Goal: Task Accomplishment & Management: Manage account settings

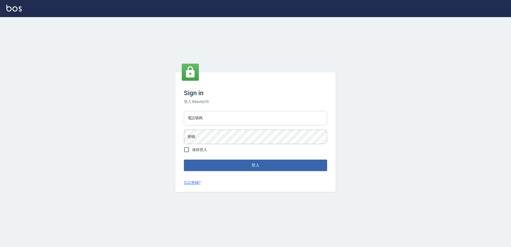
click at [213, 122] on input "電話號碼" at bounding box center [255, 118] width 143 height 14
type input "0426865599"
click at [184, 160] on button "登入" at bounding box center [255, 165] width 143 height 11
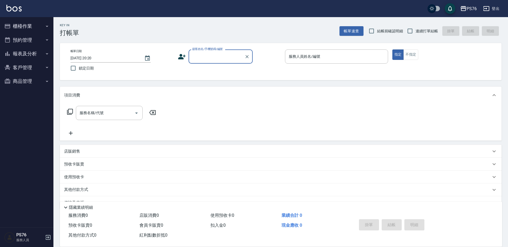
click at [421, 34] on span "連續打單結帳" at bounding box center [427, 31] width 22 height 6
click at [416, 34] on input "連續打單結帳" at bounding box center [410, 30] width 11 height 11
checkbox input "true"
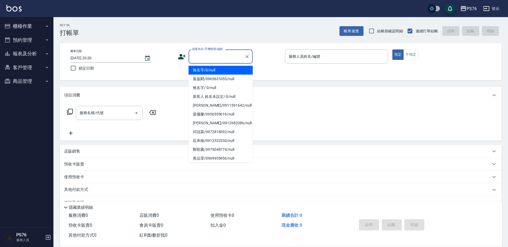
click at [238, 54] on input "顧客姓名/手機號碼/編號" at bounding box center [216, 56] width 51 height 9
type input "無名字/0/null"
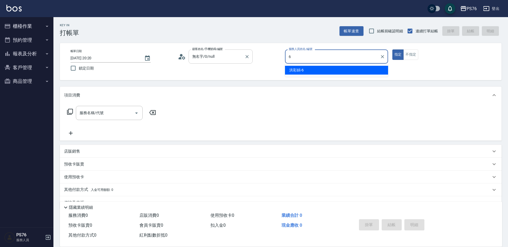
type input "洪彩娟-6"
type button "true"
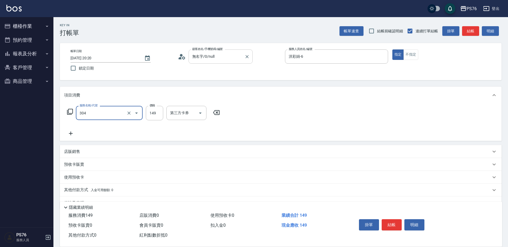
type input "剪髮(304)"
type input "179"
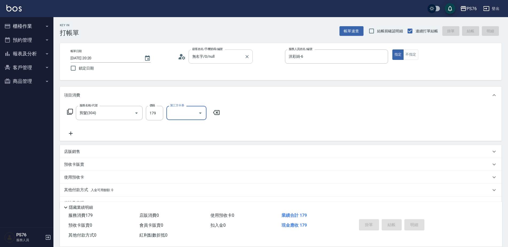
type input "[DATE] 20:21"
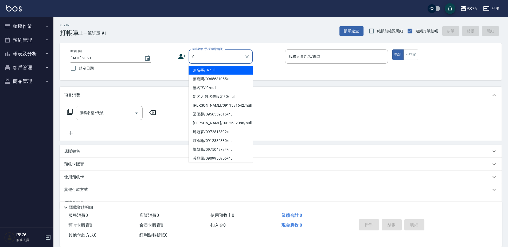
type input "無名字/0/null"
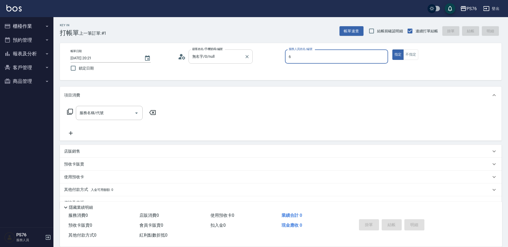
type input "洪彩娟-6"
click at [126, 111] on input "服務名稱/代號" at bounding box center [105, 112] width 54 height 9
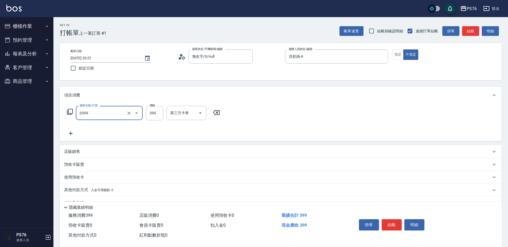
type input "海鹽399(0399)"
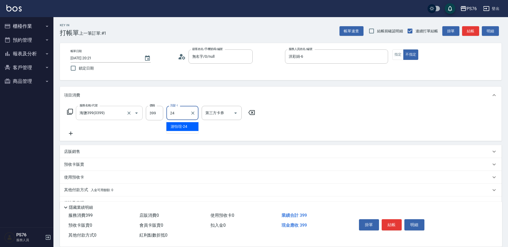
type input "游怡瑄-24"
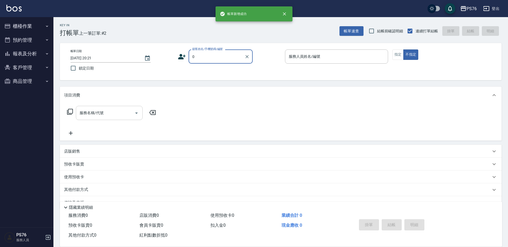
type input "無名字/0/null"
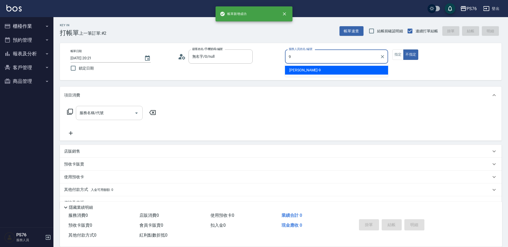
type input "[PERSON_NAME]-9"
type button "false"
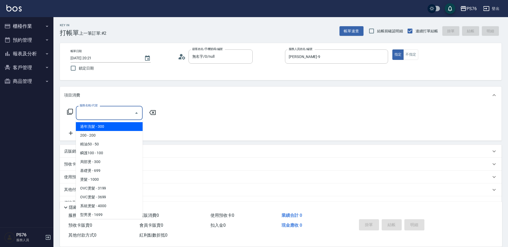
click at [112, 110] on input "服務名稱/代號" at bounding box center [105, 112] width 54 height 9
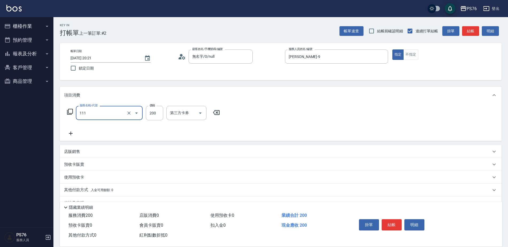
type input "200(111)"
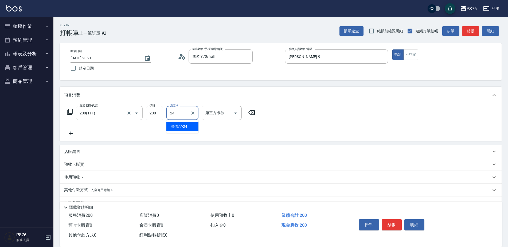
type input "游怡瑄-24"
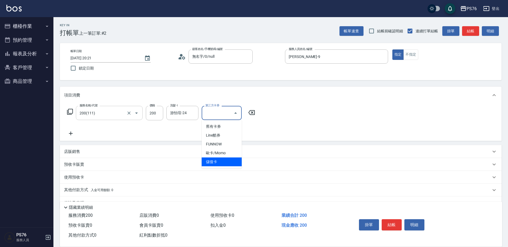
type input "儲值卡"
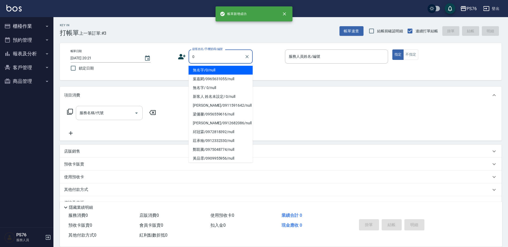
type input "無名字/0/null"
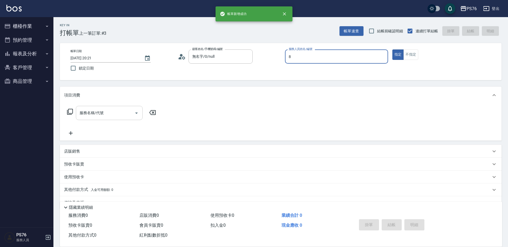
type input "[PERSON_NAME]-8"
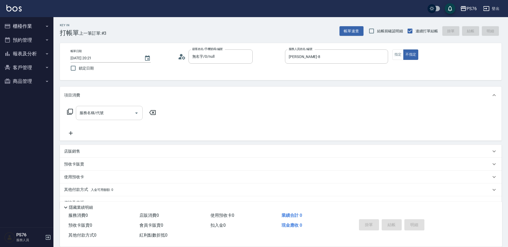
click at [95, 117] on input "服務名稱/代號" at bounding box center [105, 112] width 54 height 9
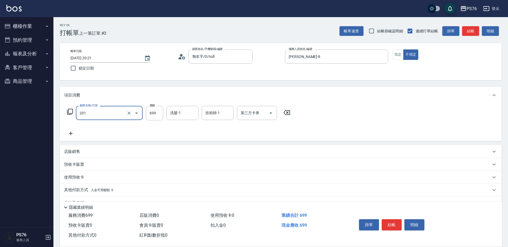
click at [95, 117] on input "201" at bounding box center [101, 112] width 47 height 9
type input "染髮(501)"
type input "675"
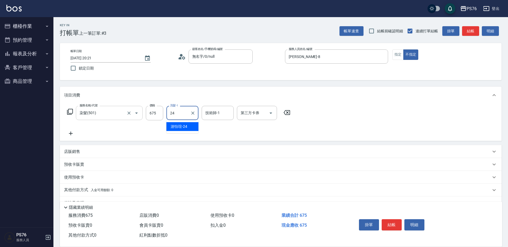
type input "游怡瑄-24"
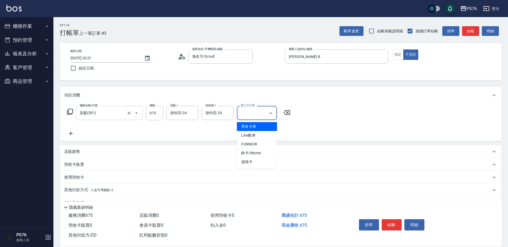
type input "儲值卡"
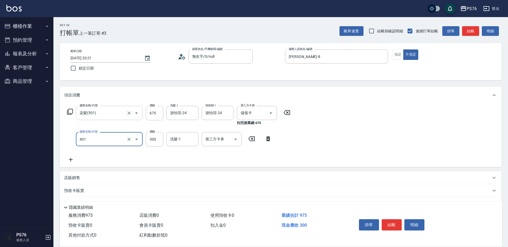
type input "300護(401)"
type input "624"
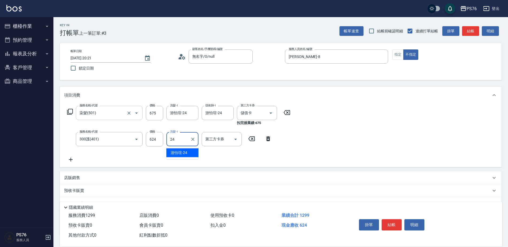
type input "游怡瑄-24"
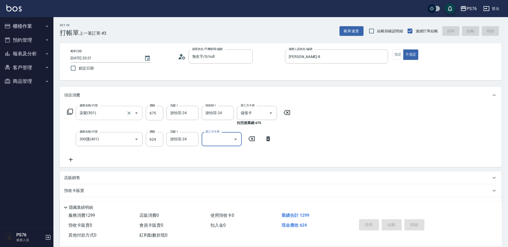
type input "[DATE] 20:22"
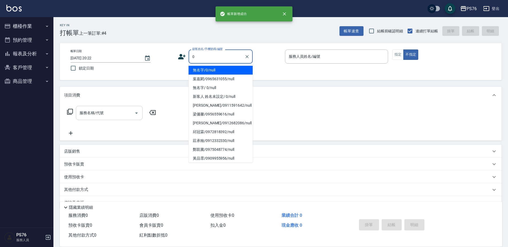
type input "無名字/0/null"
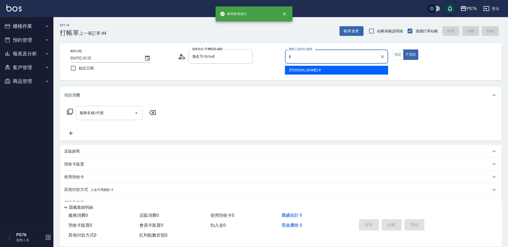
type input "[PERSON_NAME]-8"
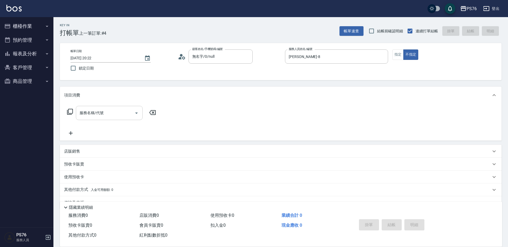
click at [94, 120] on div "服務名稱/代號" at bounding box center [109, 113] width 67 height 14
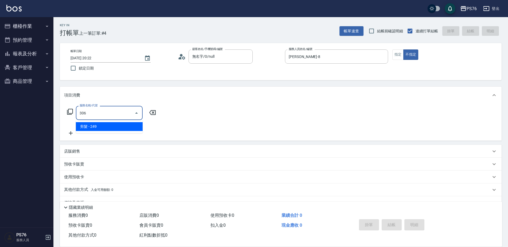
type input "剪髮(306)"
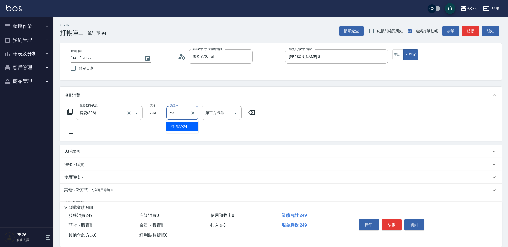
type input "游怡瑄-24"
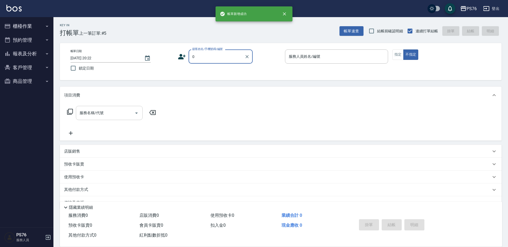
type input "無名字/0/null"
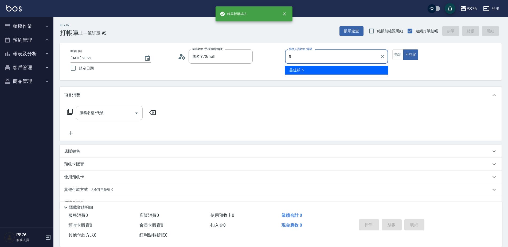
type input "呂佳穎-5"
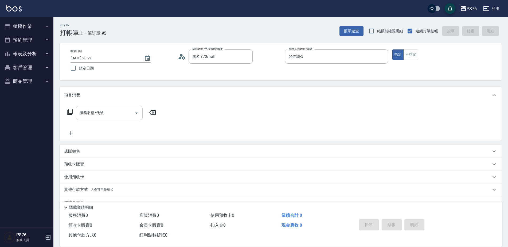
click at [94, 120] on div "服務名稱/代號" at bounding box center [109, 113] width 67 height 14
type input "3"
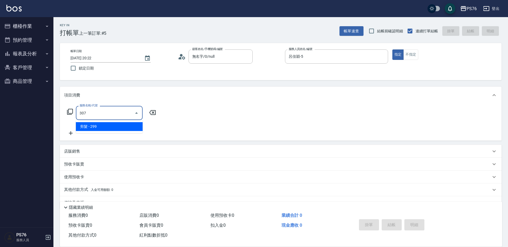
type input "剪髮(307)"
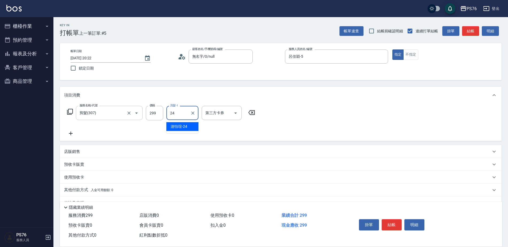
type input "游怡瑄-24"
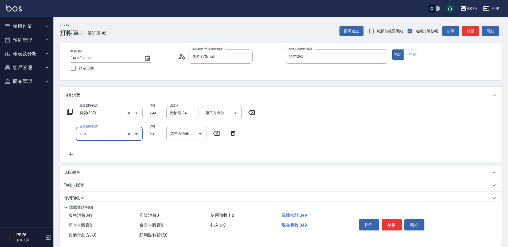
type input "精油50(112)"
click at [147, 132] on input "24" at bounding box center [154, 134] width 17 height 14
type input "50"
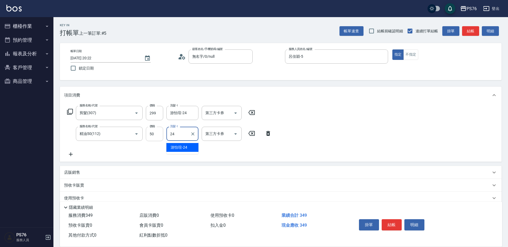
type input "游怡瑄-24"
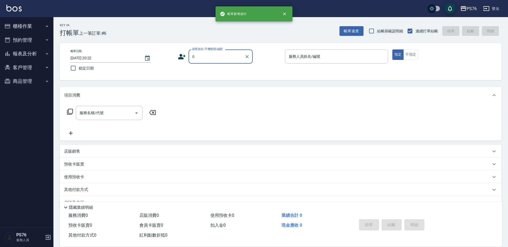
type input "無名字/0/null"
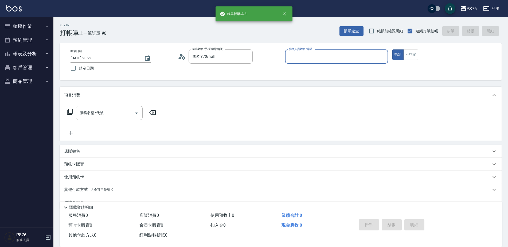
click at [393, 49] on button "指定" at bounding box center [398, 54] width 11 height 10
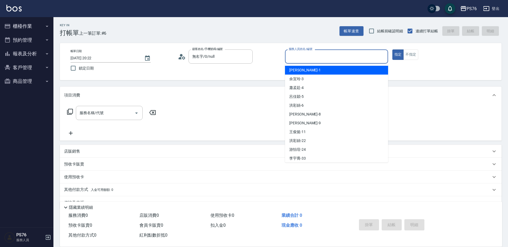
click at [336, 56] on input "服務人員姓名/編號" at bounding box center [337, 56] width 98 height 9
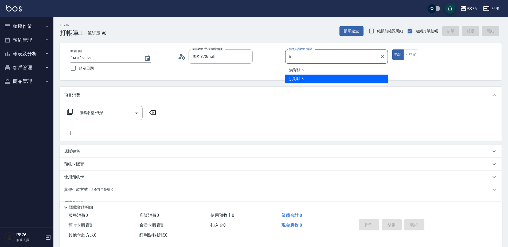
type input "洪彩娟-6"
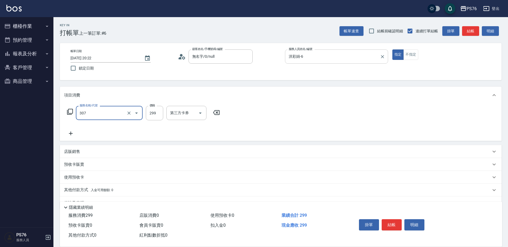
type input "剪髮(307)"
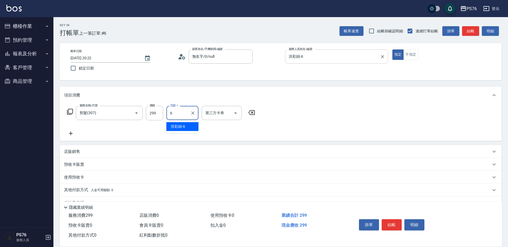
type input "洪彩娟-6"
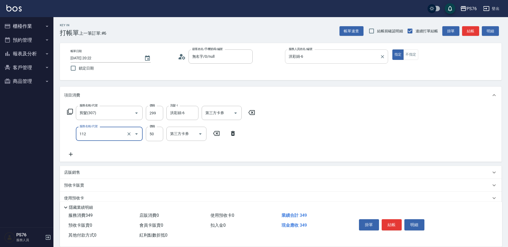
type input "精油50(112)"
type input "洪彩娟-6"
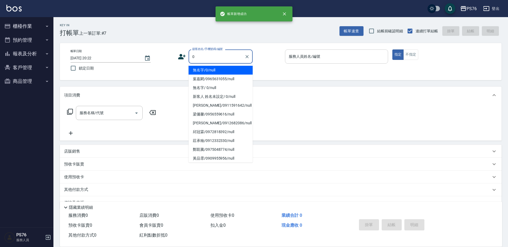
type input "無名字/0/null"
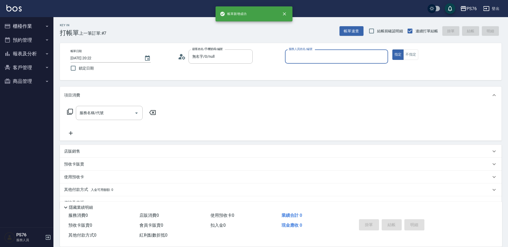
type input "7"
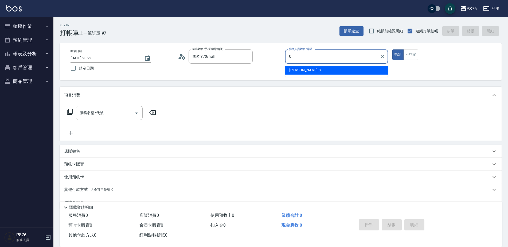
type input "[PERSON_NAME]-8"
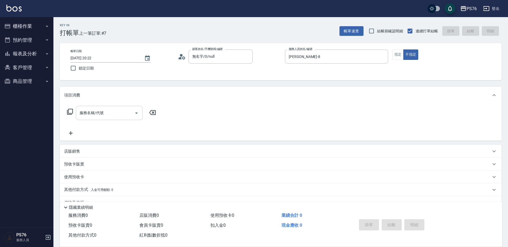
click at [114, 115] on input "服務名稱/代號" at bounding box center [105, 112] width 54 height 9
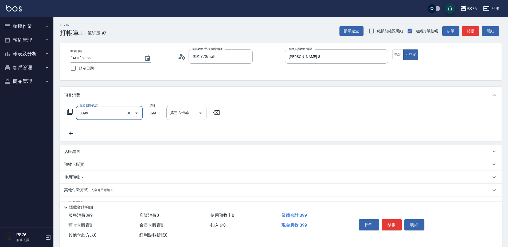
type input "海鹽399(0399)"
type input "游怡瑄-24"
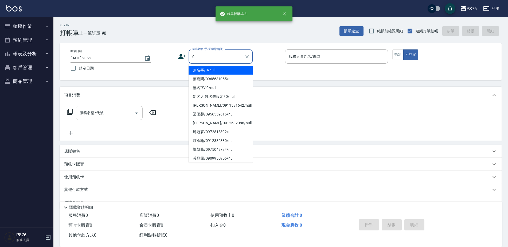
type input "無名字/0/null"
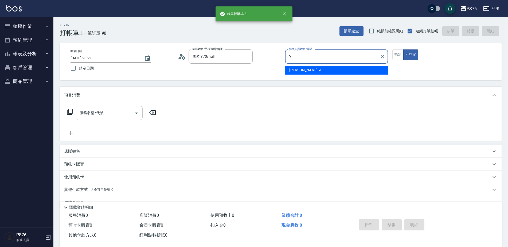
type input "[PERSON_NAME]-9"
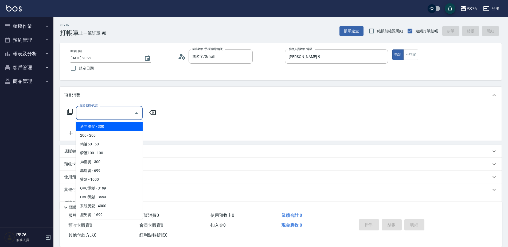
click at [114, 115] on input "服務名稱/代號" at bounding box center [105, 112] width 54 height 9
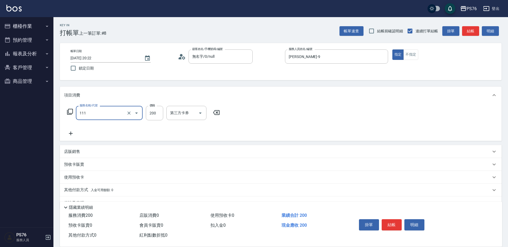
type input "200(111)"
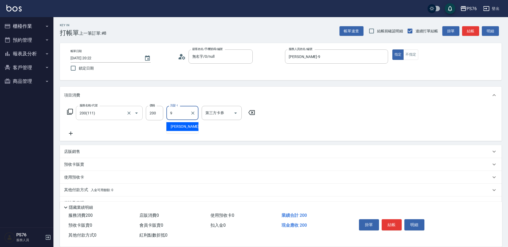
type input "[PERSON_NAME]-9"
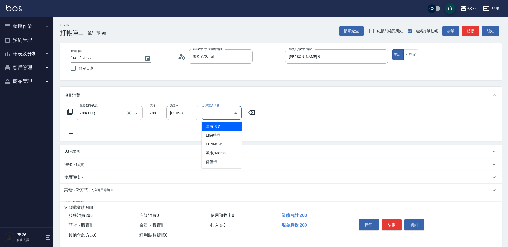
type input "儲值卡"
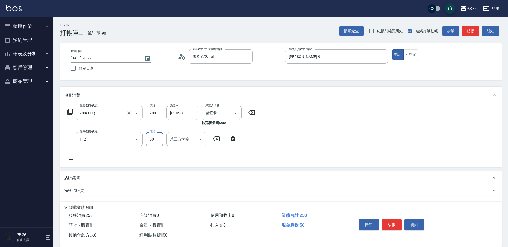
type input "精油50(112)"
type input "[PERSON_NAME]-9"
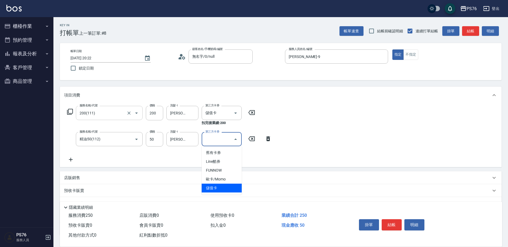
type input "儲值卡"
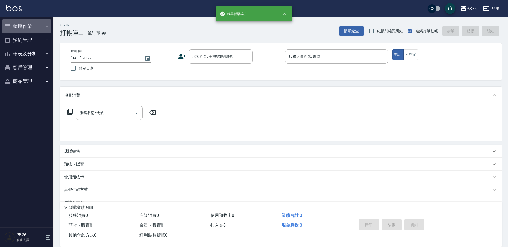
click at [41, 25] on button "櫃檯作業" at bounding box center [26, 26] width 49 height 14
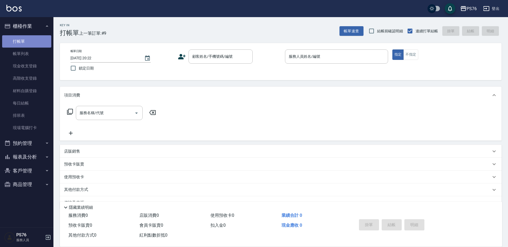
click at [43, 42] on link "打帳單" at bounding box center [26, 41] width 49 height 12
click at [41, 46] on link "打帳單" at bounding box center [26, 41] width 49 height 12
click at [41, 49] on link "帳單列表" at bounding box center [26, 54] width 49 height 12
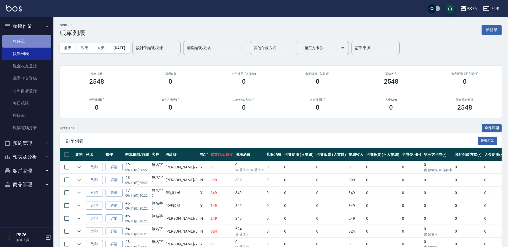
click at [42, 38] on link "打帳單" at bounding box center [26, 41] width 49 height 12
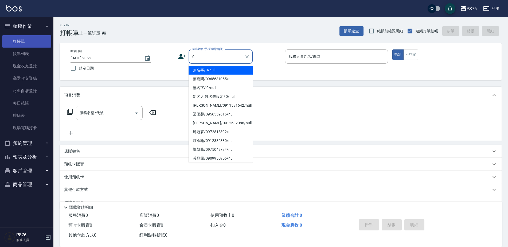
type input "無名字/0/null"
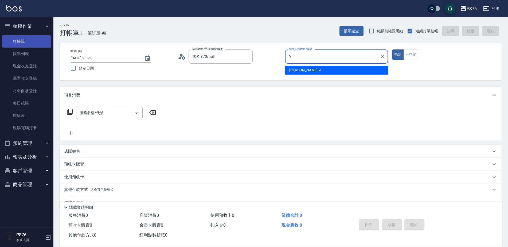
type input "[PERSON_NAME]-9"
type button "true"
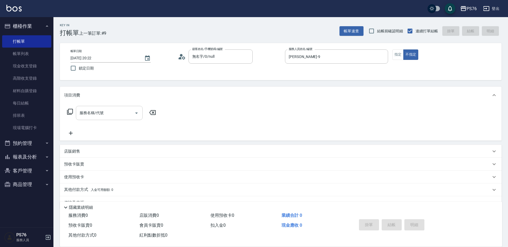
click at [108, 108] on input "服務名稱/代號" at bounding box center [105, 112] width 54 height 9
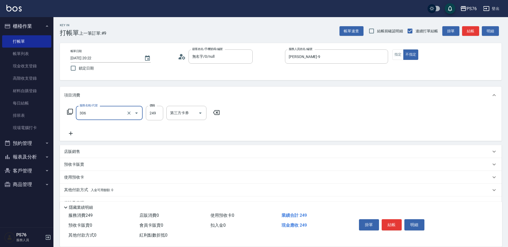
type input "剪髮(306)"
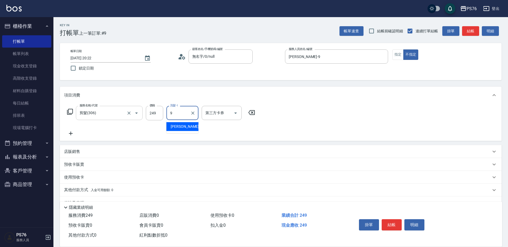
type input "[PERSON_NAME]-9"
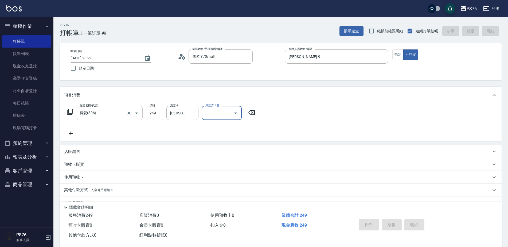
type input "[DATE] 20:23"
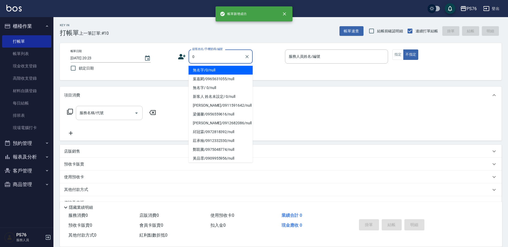
type input "無名字/0/null"
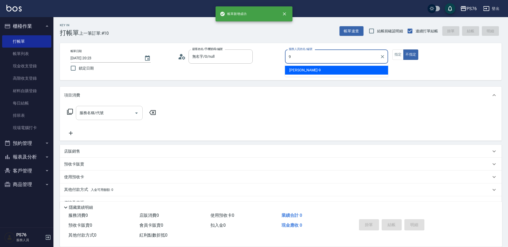
type input "[PERSON_NAME]-9"
type button "false"
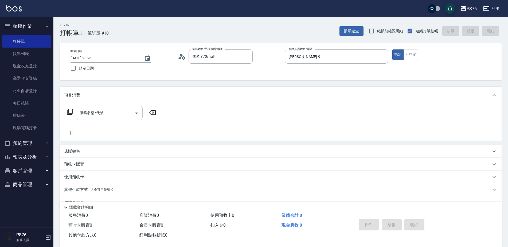
click at [108, 108] on input "服務名稱/代號" at bounding box center [105, 112] width 54 height 9
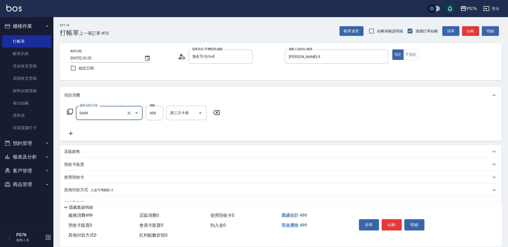
type input "[PERSON_NAME]499(0499)"
type input "游怡瑄-24"
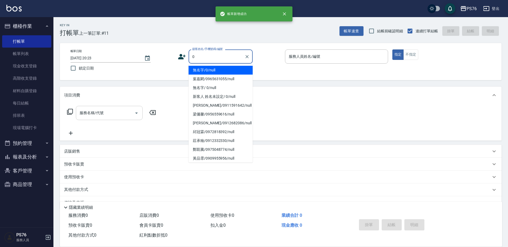
type input "無名字/0/null"
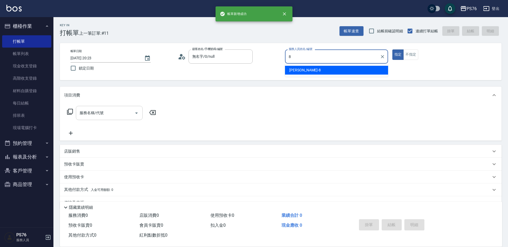
type input "[PERSON_NAME]-8"
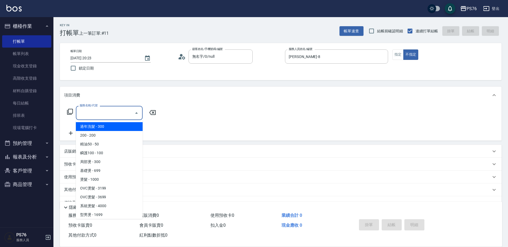
click at [108, 108] on input "服務名稱/代號" at bounding box center [105, 112] width 54 height 9
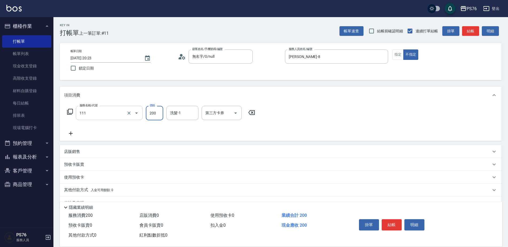
type input "200(111)"
type input "[PERSON_NAME]-8"
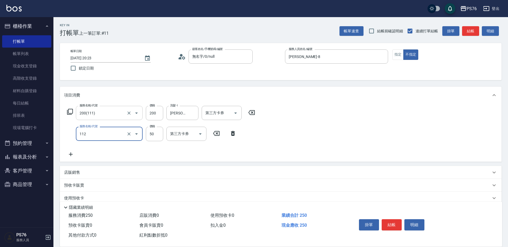
type input "精油50(112)"
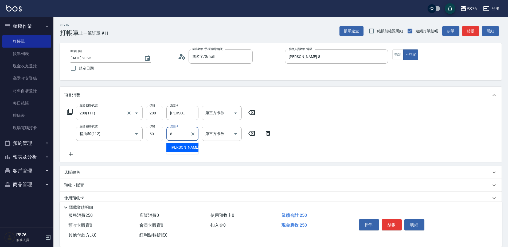
type input "[PERSON_NAME]-8"
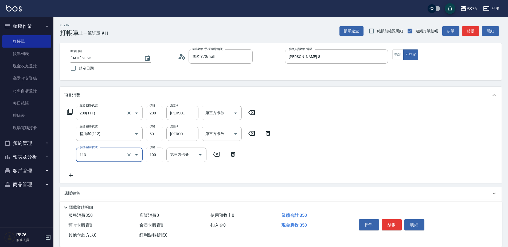
type input "瞬護100(113)"
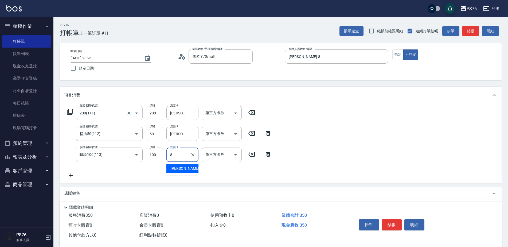
type input "[PERSON_NAME]-8"
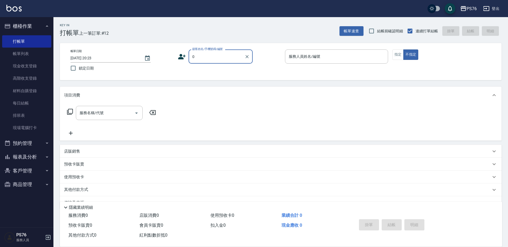
type input "無名字/0/null"
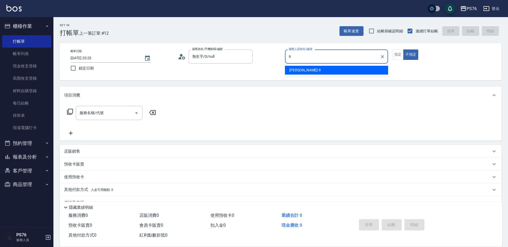
type input "[PERSON_NAME]-9"
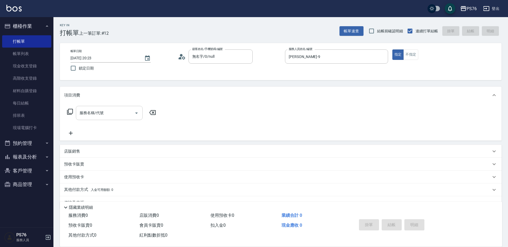
click at [100, 107] on div "服務名稱/代號" at bounding box center [109, 113] width 67 height 14
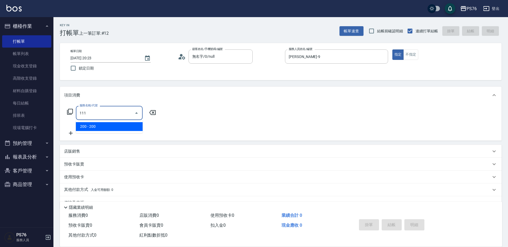
type input "200(111)"
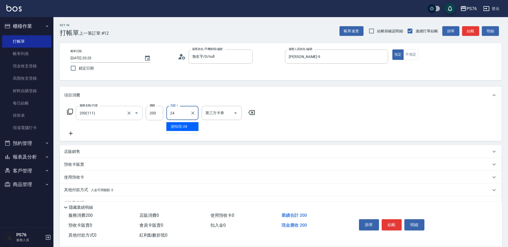
type input "游怡瑄-24"
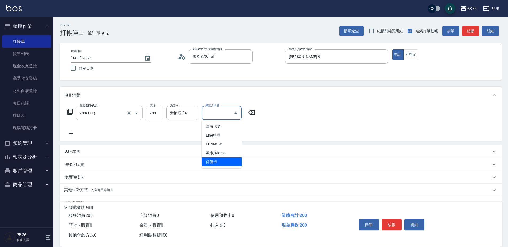
type input "儲值卡"
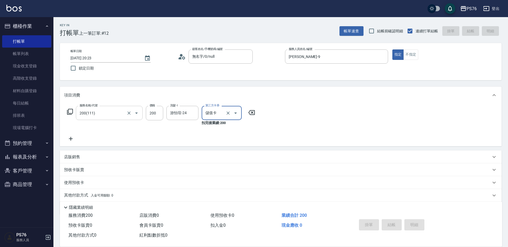
type input "[DATE] 20:52"
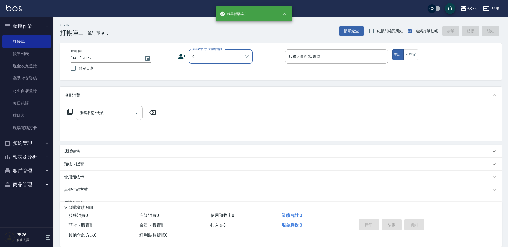
type input "無名字/0/null"
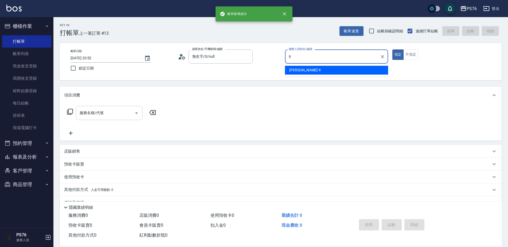
type input "[PERSON_NAME]-9"
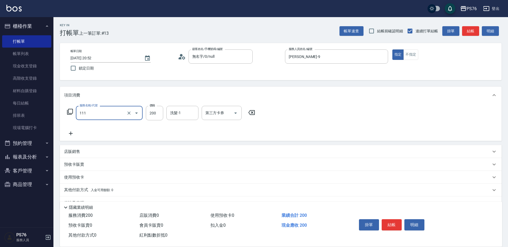
type input "200(111)"
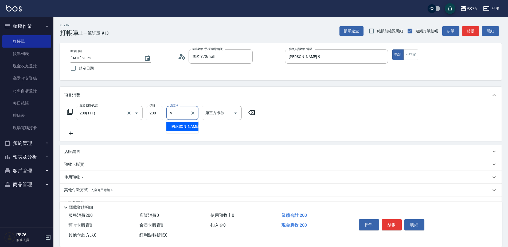
type input "[PERSON_NAME]-9"
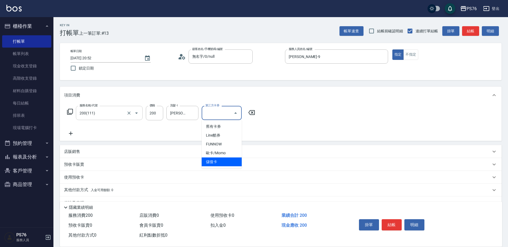
type input "儲值卡"
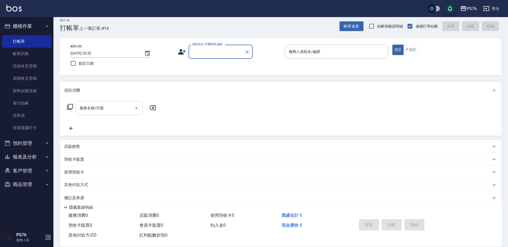
scroll to position [13, 0]
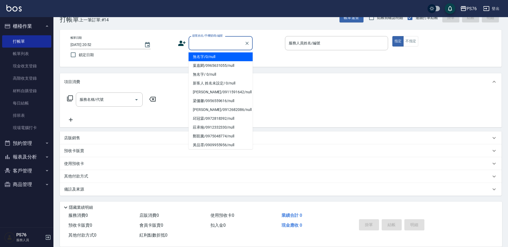
click at [220, 45] on input "顧客姓名/手機號碼/編號" at bounding box center [216, 42] width 51 height 9
type input "無名字/0/null"
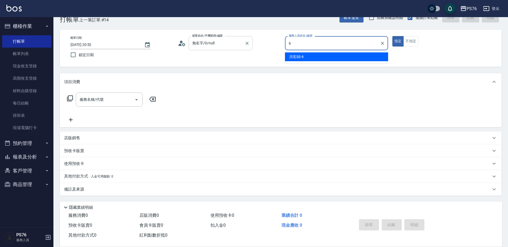
type input "洪彩娟-6"
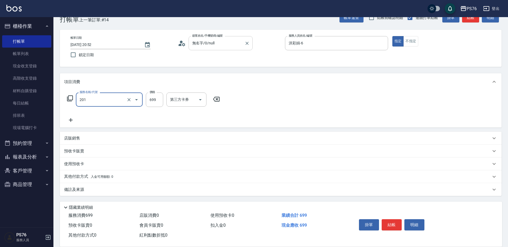
type input "基礎燙(201)"
type input "1199"
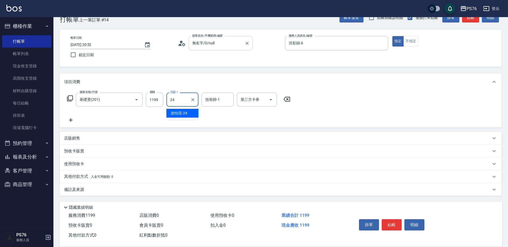
type input "游怡瑄-24"
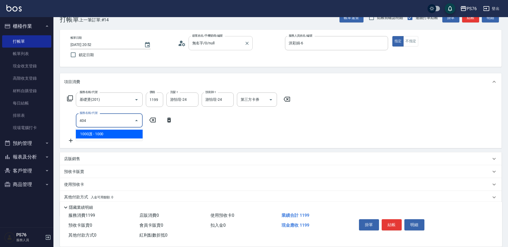
type input "1000護(404)"
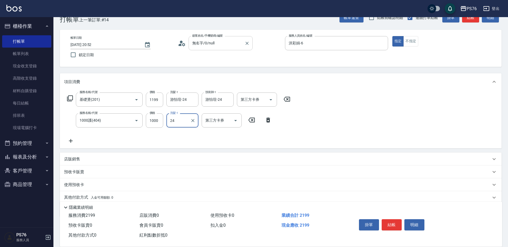
type input "游怡瑄-24"
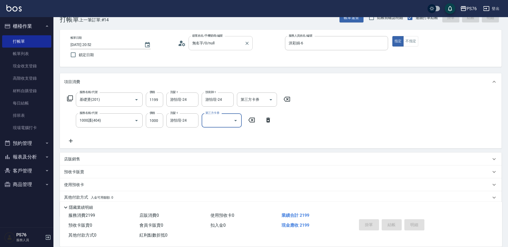
type input "[DATE] 21:01"
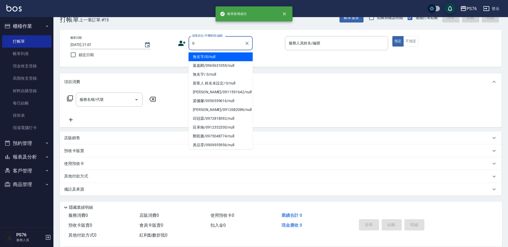
type input "無名字/0/null"
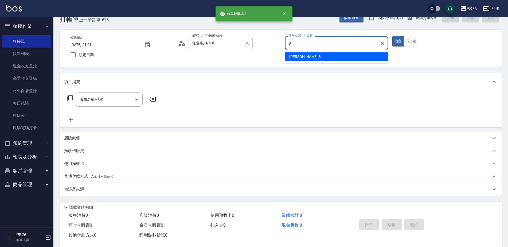
type input "[PERSON_NAME]-8"
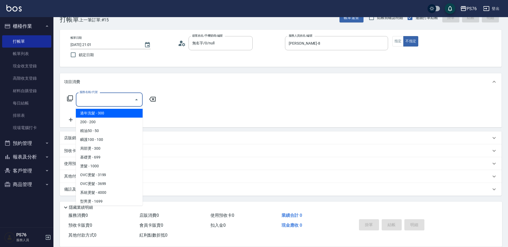
click at [94, 101] on input "服務名稱/代號" at bounding box center [105, 99] width 54 height 9
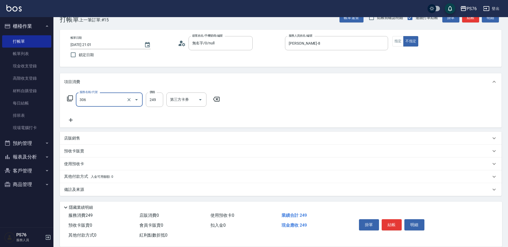
type input "剪髮(306)"
type input "游怡瑄-24"
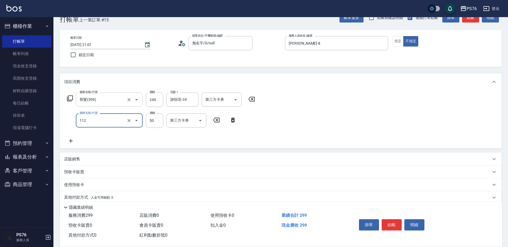
type input "精油50(112)"
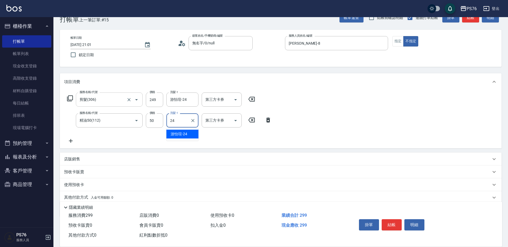
type input "游怡瑄-24"
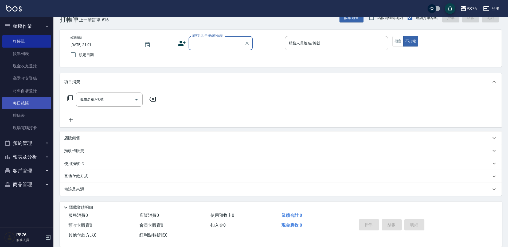
click at [25, 102] on link "每日結帳" at bounding box center [26, 103] width 49 height 12
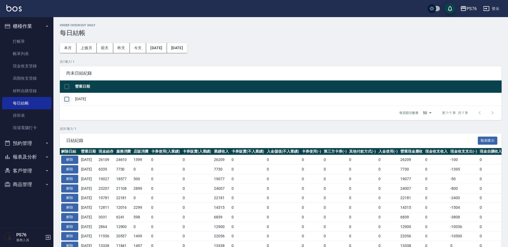
click at [69, 98] on input "checkbox" at bounding box center [66, 99] width 11 height 11
checkbox input "true"
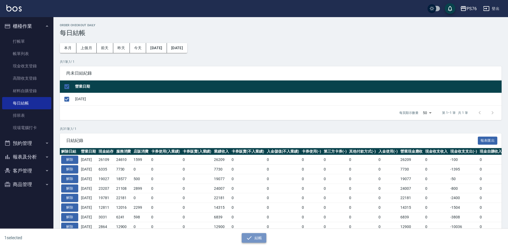
click at [264, 236] on button "結帳" at bounding box center [254, 238] width 25 height 10
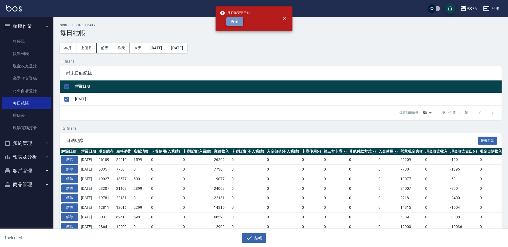
click at [235, 19] on button "確定" at bounding box center [234, 21] width 17 height 8
checkbox input "false"
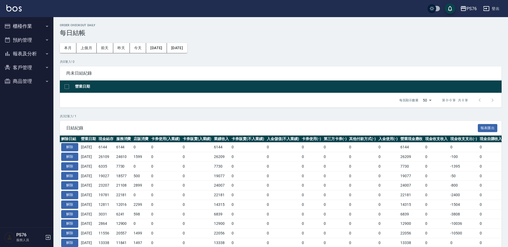
click at [32, 48] on button "報表及分析" at bounding box center [26, 54] width 49 height 14
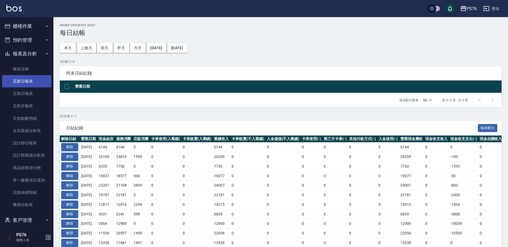
click at [33, 78] on link "店家日報表" at bounding box center [26, 81] width 49 height 12
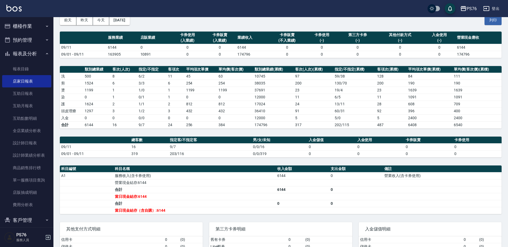
scroll to position [27, 0]
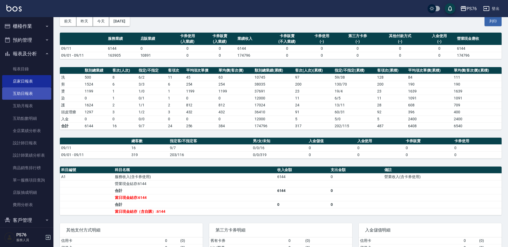
click at [17, 93] on link "互助日報表" at bounding box center [26, 93] width 49 height 12
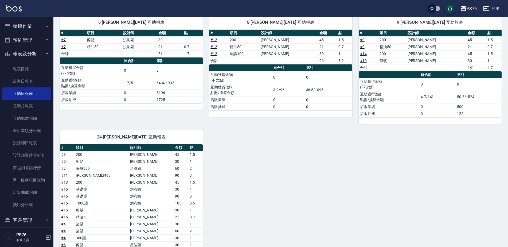
scroll to position [145, 0]
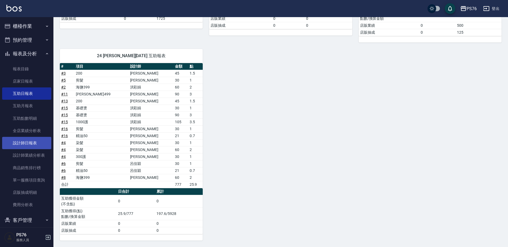
click at [36, 144] on link "設計師日報表" at bounding box center [26, 143] width 49 height 12
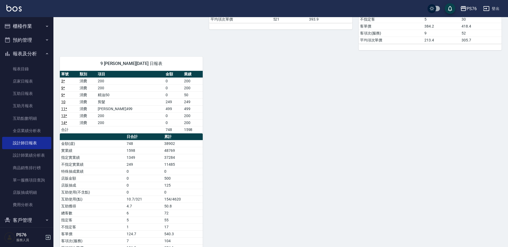
scroll to position [215, 0]
